Goal: Task Accomplishment & Management: Use online tool/utility

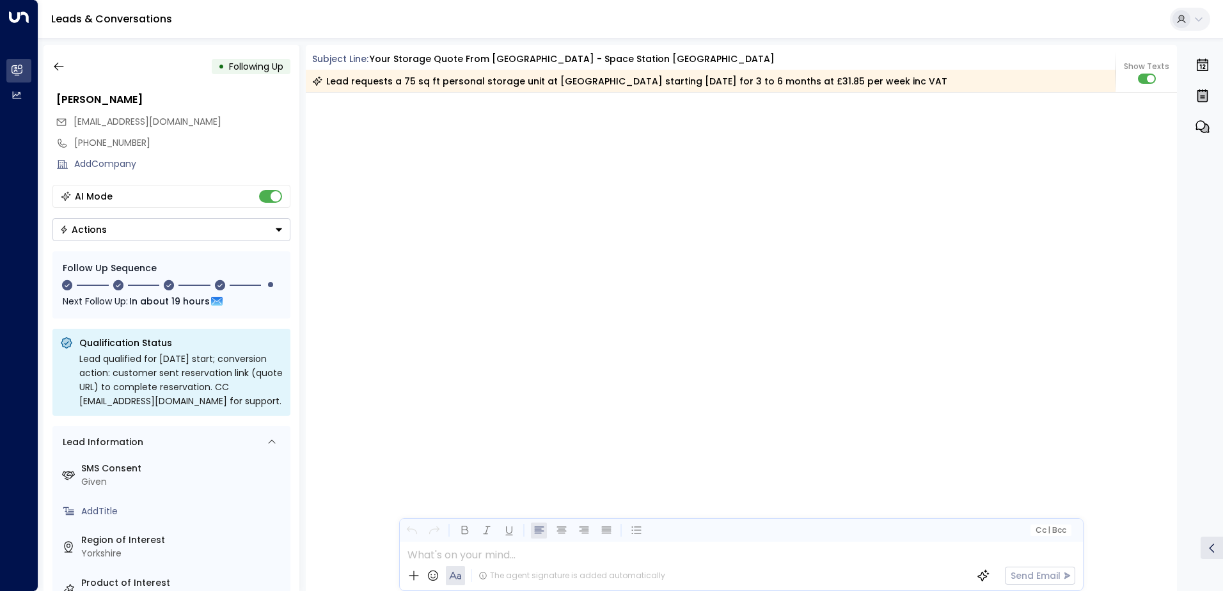
scroll to position [1666, 0]
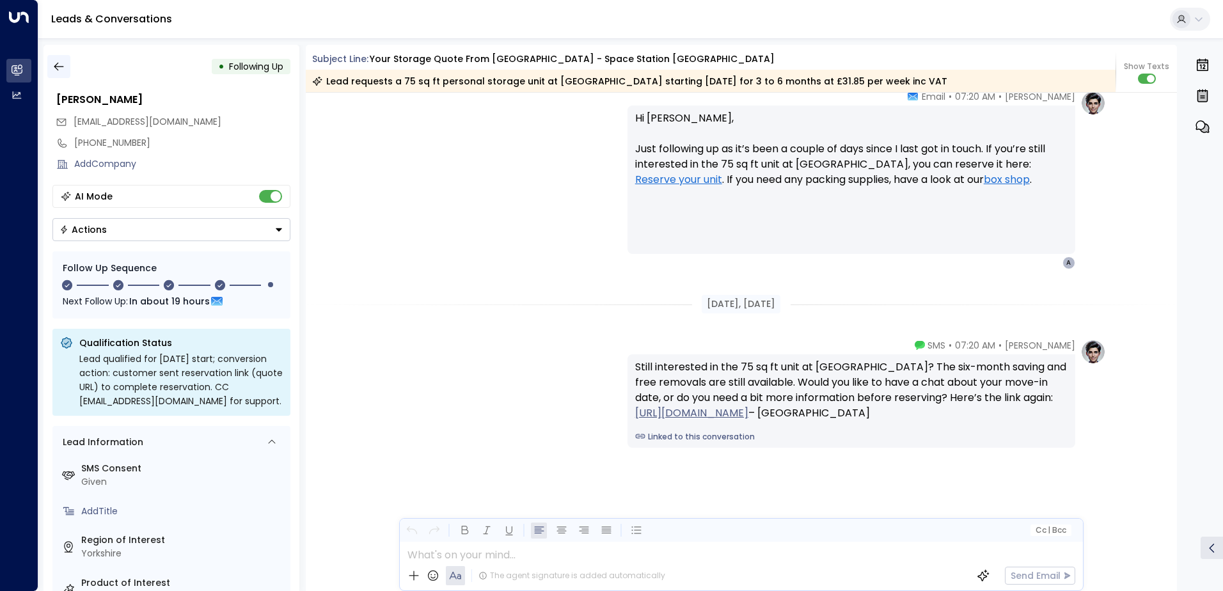
click at [56, 65] on icon "button" at bounding box center [59, 67] width 10 height 8
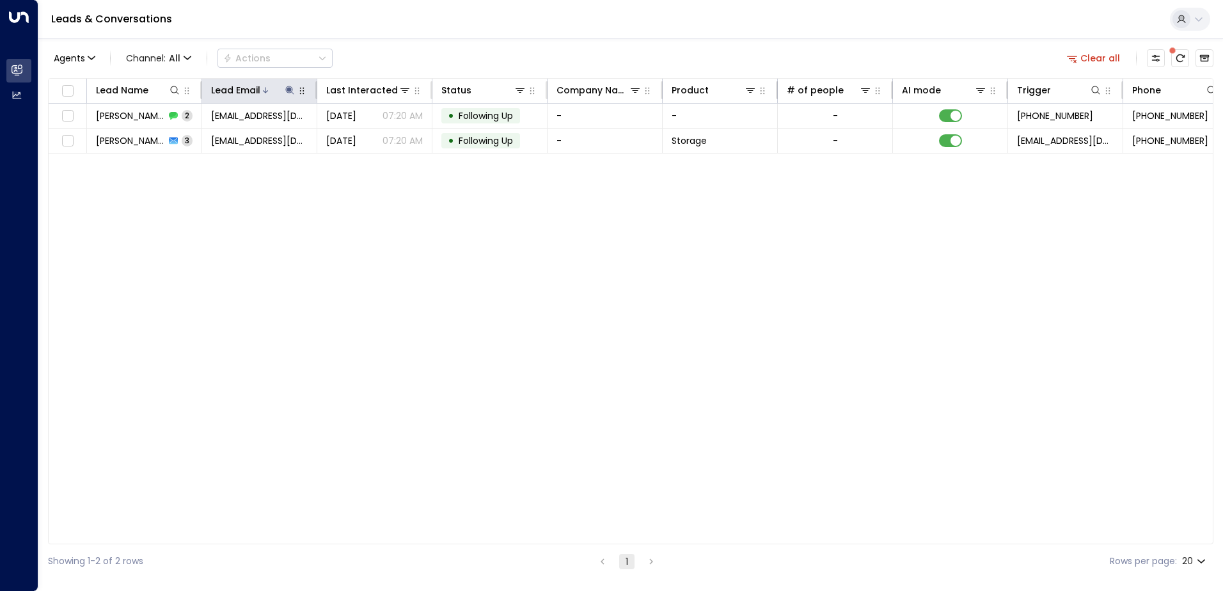
click at [291, 87] on icon at bounding box center [289, 90] width 8 height 8
click at [368, 136] on icon "button" at bounding box center [369, 137] width 10 height 10
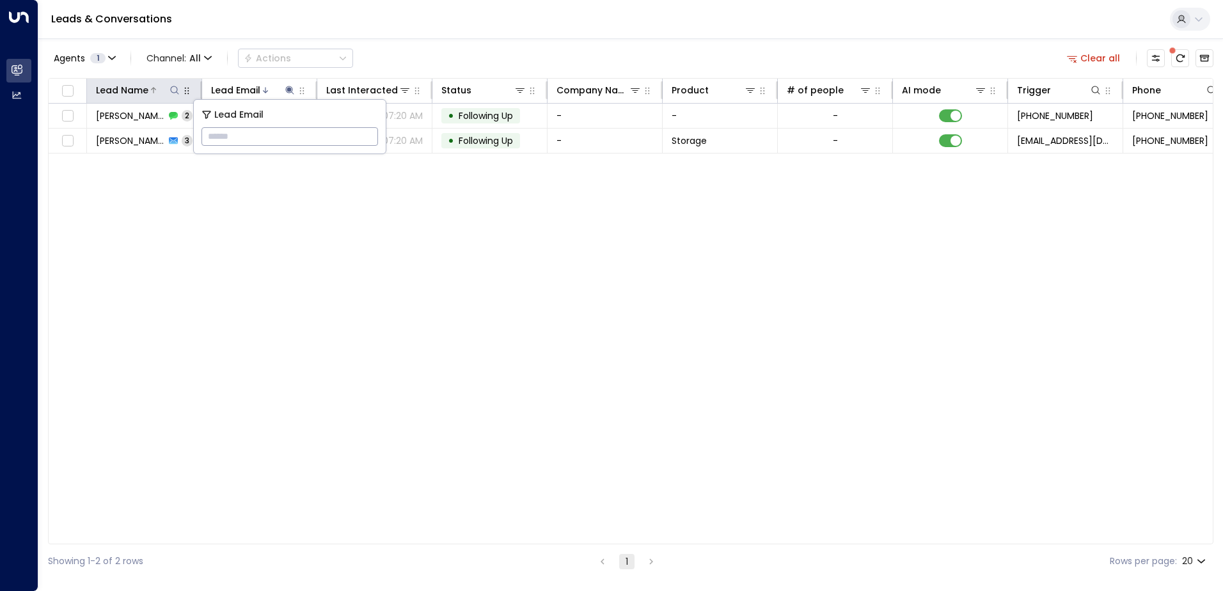
click at [172, 91] on icon at bounding box center [174, 90] width 10 height 10
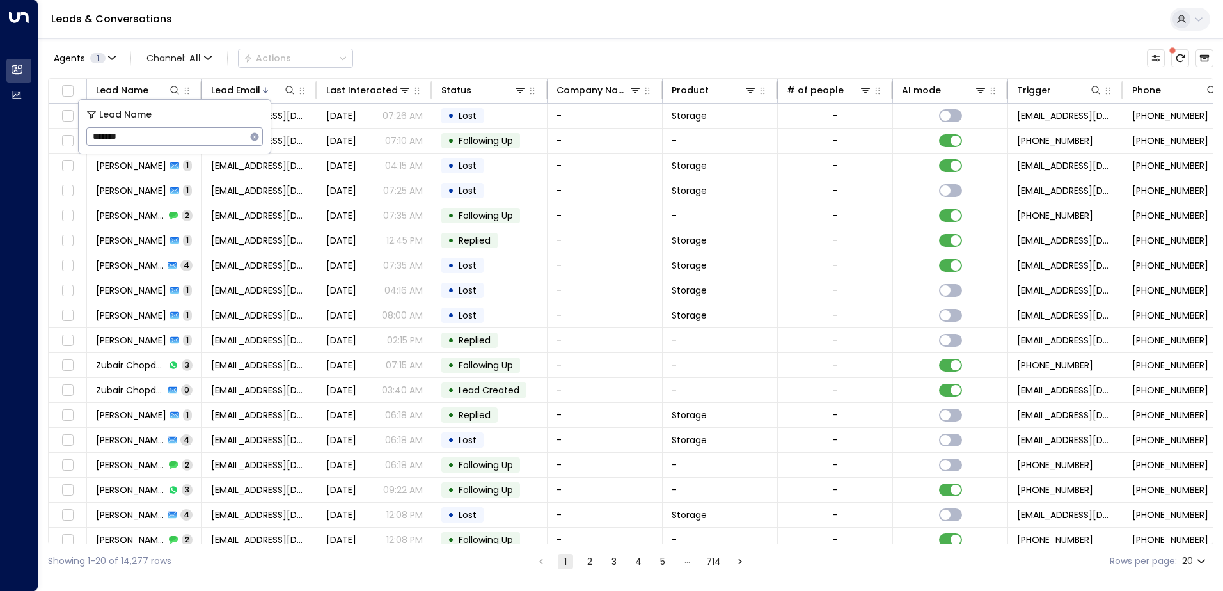
type input "*******"
click at [391, 29] on div "Leads & Conversations" at bounding box center [630, 19] width 1184 height 39
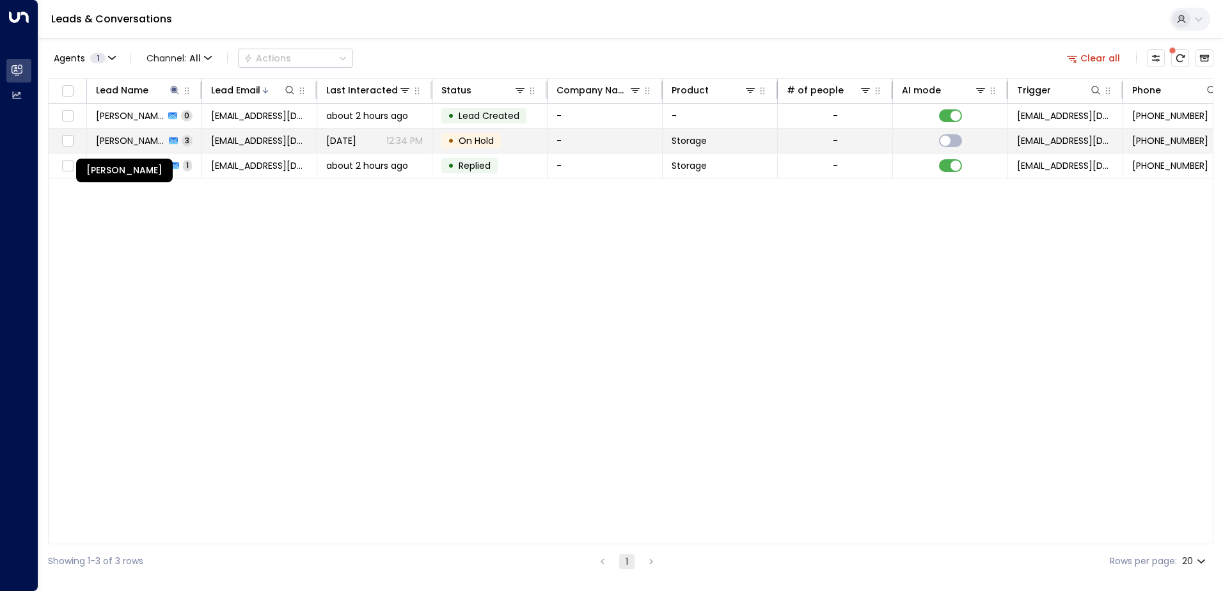
click at [134, 143] on span "[PERSON_NAME]" at bounding box center [130, 140] width 69 height 13
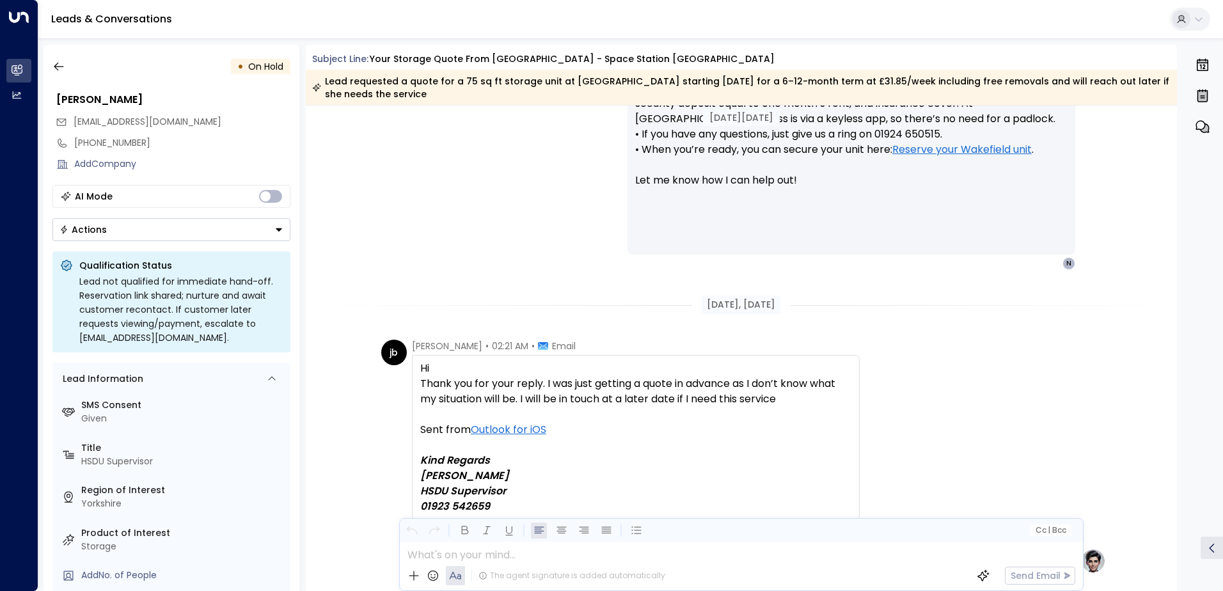
scroll to position [936, 0]
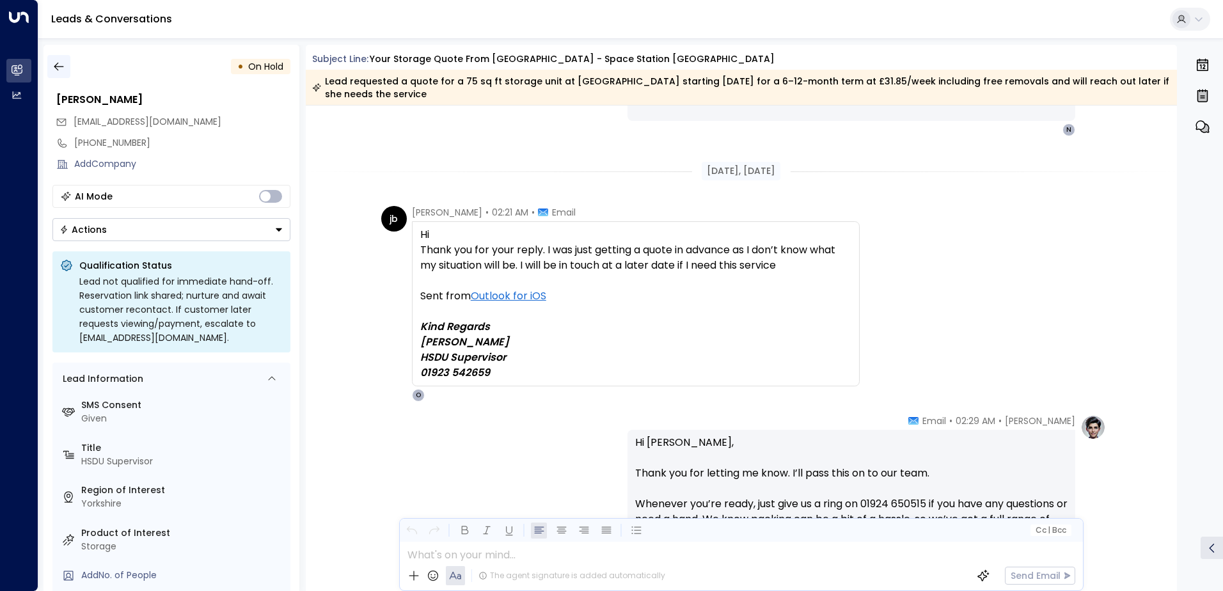
click at [58, 68] on icon "button" at bounding box center [58, 66] width 13 height 13
